Goal: Download file/media

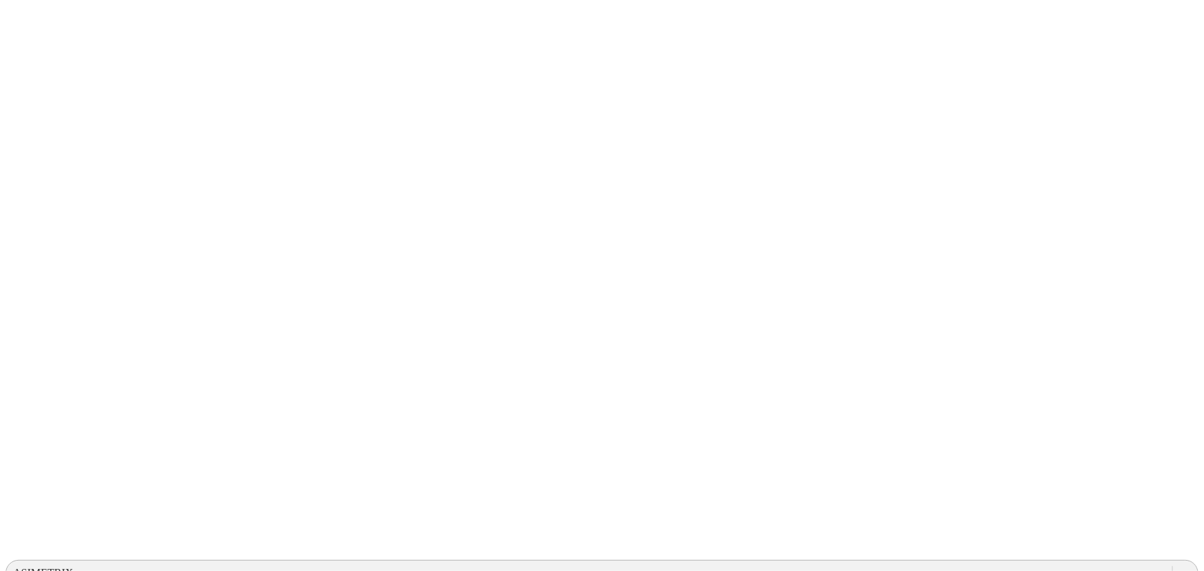
click at [931, 563] on div "ASIMETRIX" at bounding box center [589, 573] width 1166 height 21
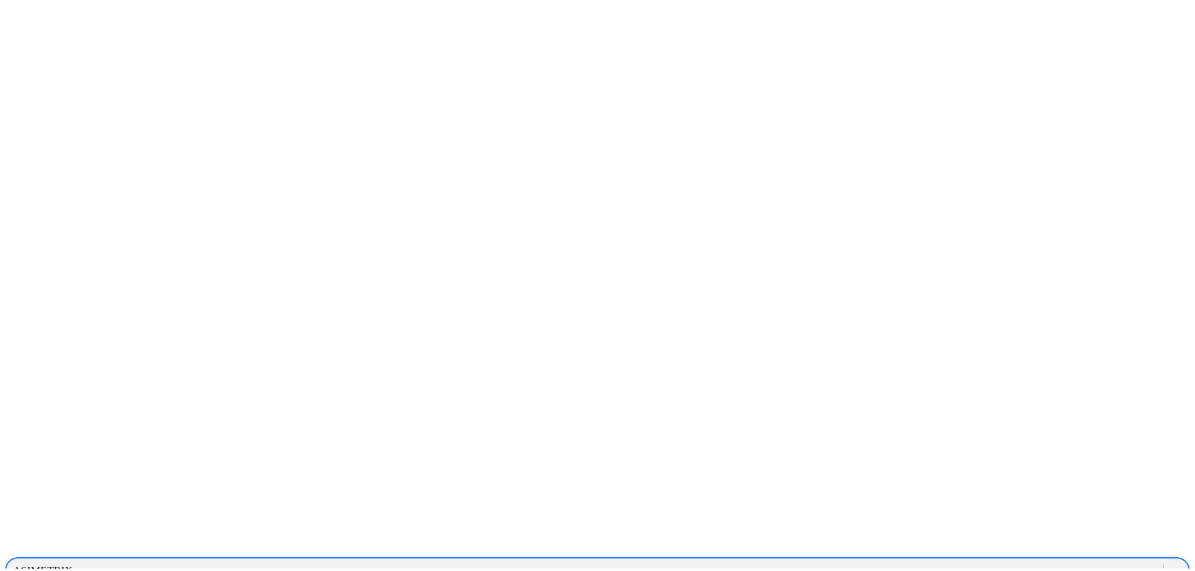
scroll to position [313, 0]
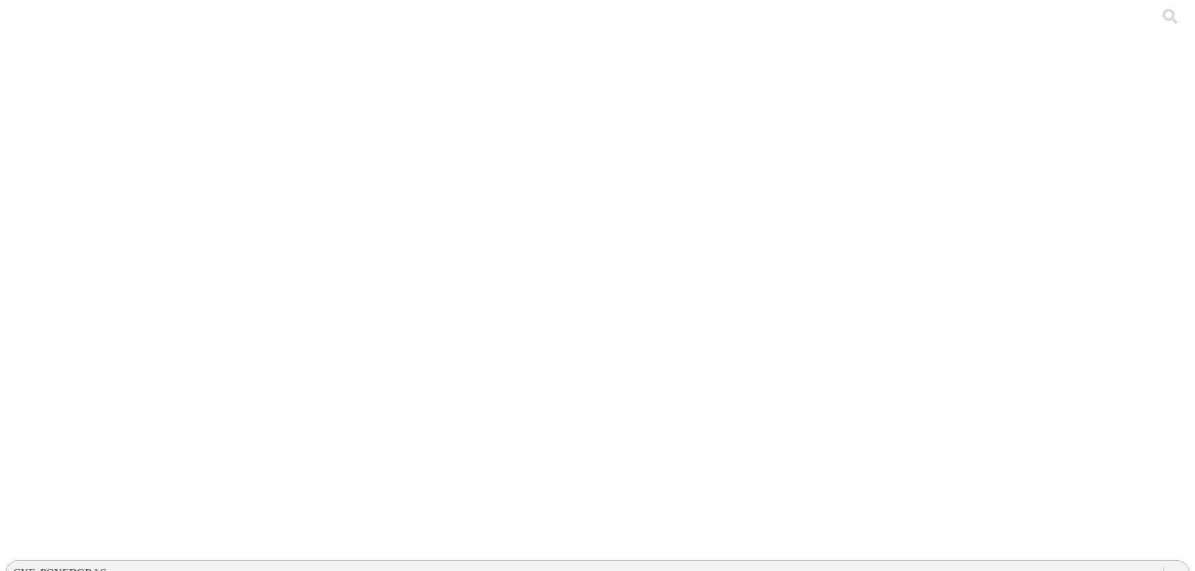
click at [106, 567] on div "CYF_PONEDORAS" at bounding box center [59, 573] width 93 height 12
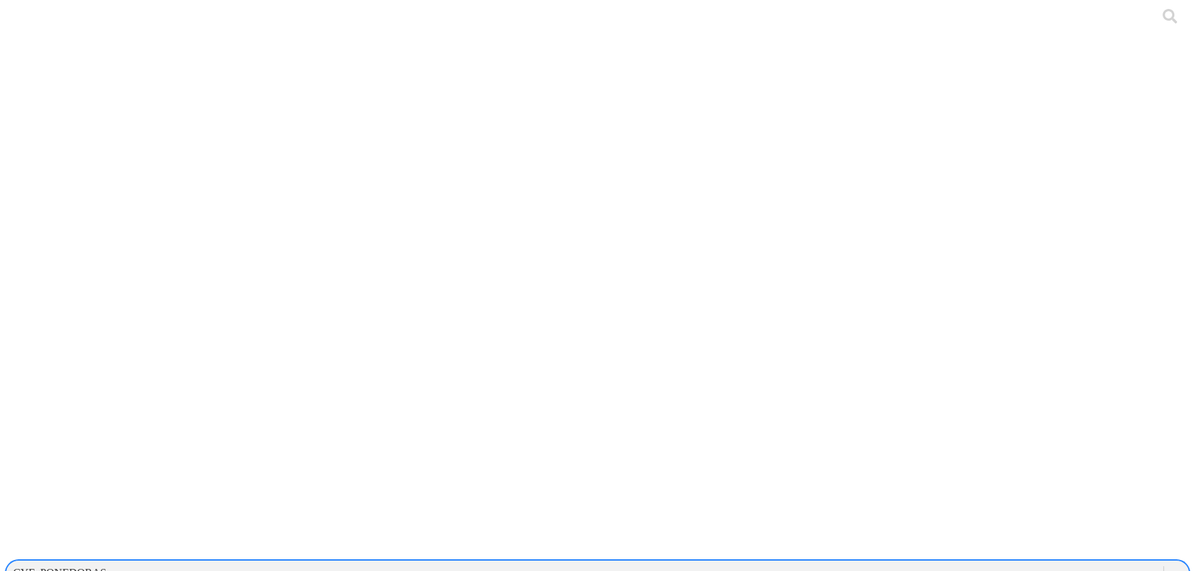
scroll to position [313, 0]
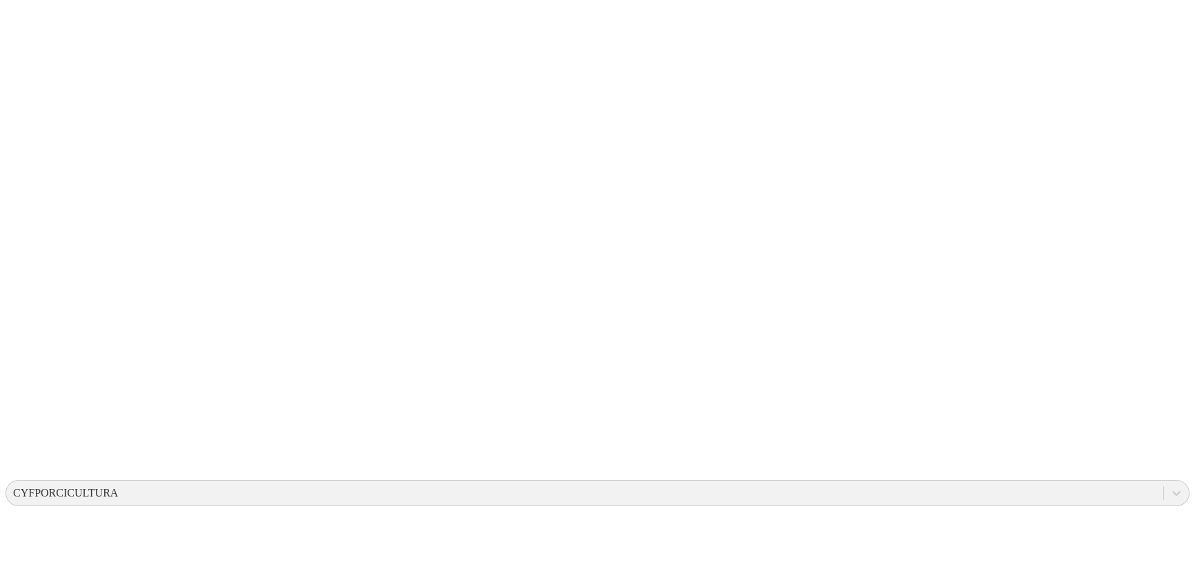
scroll to position [376, 0]
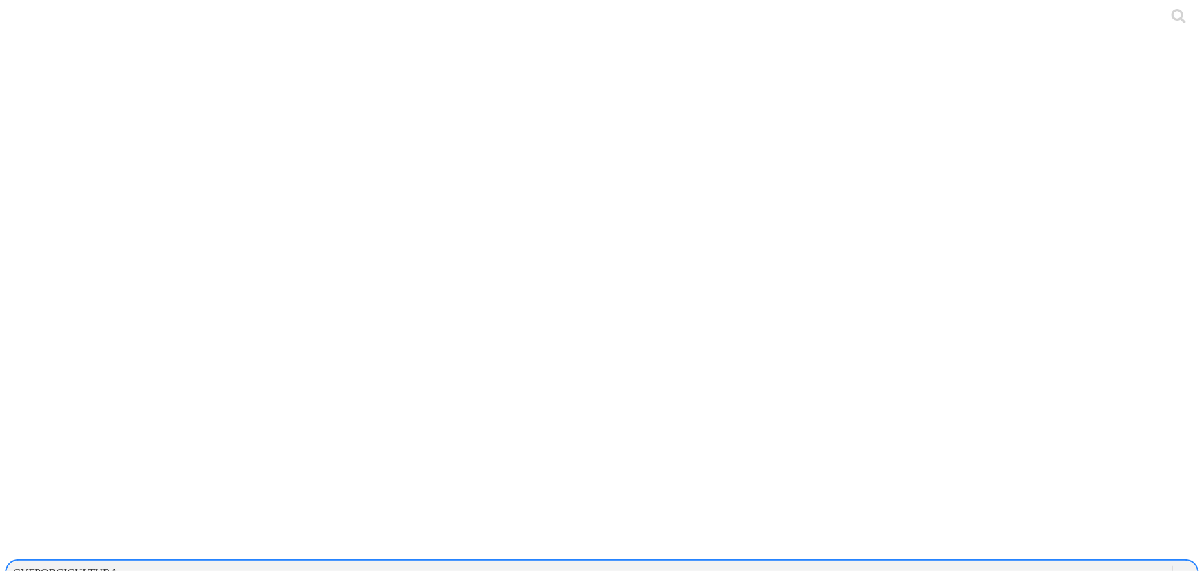
click at [118, 567] on div "CYFPORCICULTURA" at bounding box center [65, 573] width 105 height 12
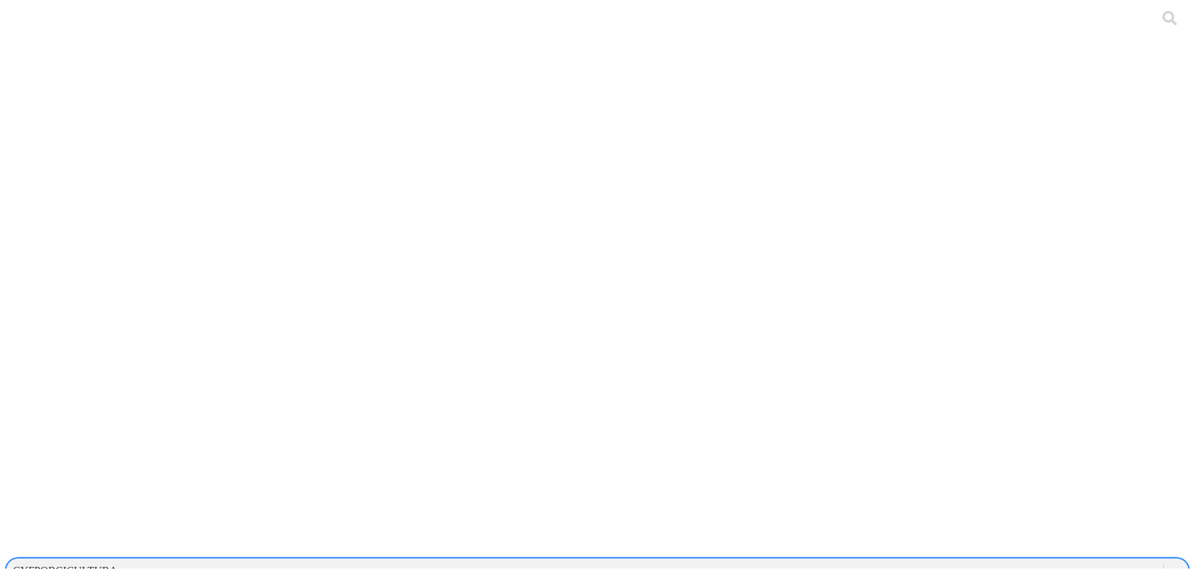
scroll to position [250, 0]
